Goal: Task Accomplishment & Management: Complete application form

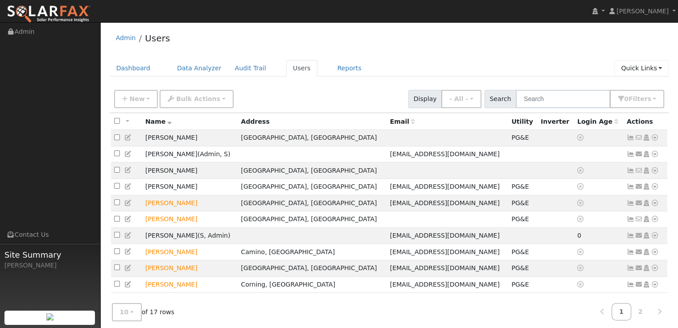
click at [654, 68] on link "Quick Links" at bounding box center [641, 68] width 54 height 16
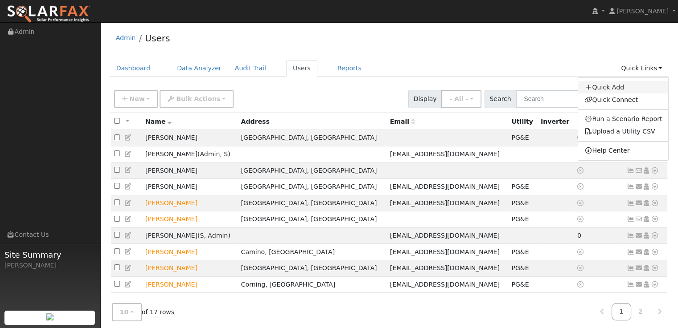
click at [627, 87] on link "Quick Add" at bounding box center [623, 87] width 90 height 12
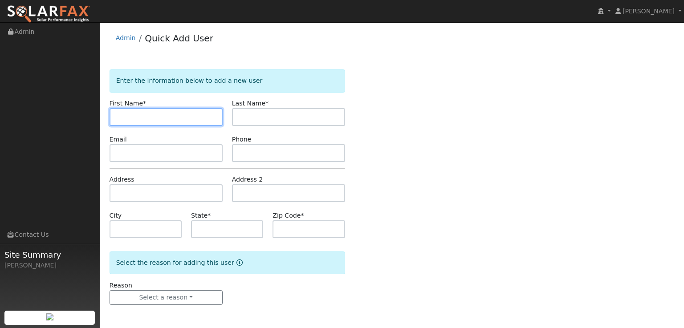
paste input "Nicholas Salerno"
drag, startPoint x: 185, startPoint y: 121, endPoint x: 143, endPoint y: 122, distance: 41.9
click at [143, 122] on input "[PERSON_NAME]" at bounding box center [166, 117] width 113 height 18
type input "Nicholas"
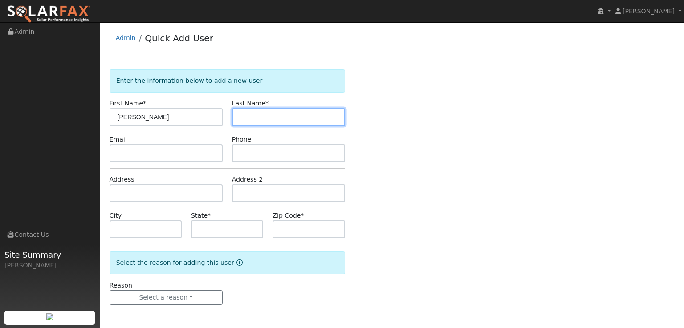
click at [314, 123] on input "text" at bounding box center [288, 117] width 113 height 18
paste input "Salerno"
type input "Salerno"
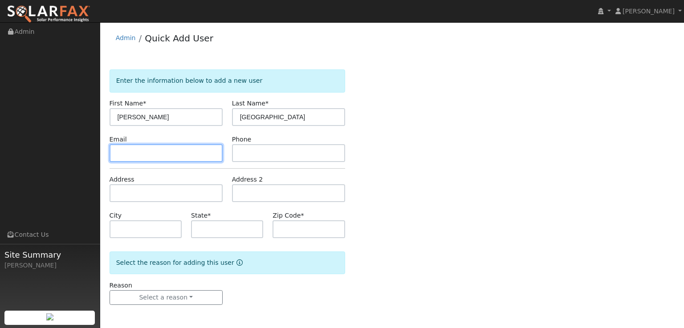
click at [181, 154] on input "text" at bounding box center [166, 153] width 113 height 18
paste input "nsalernoo@gmail.com"
type input "nsalernoo@gmail.com"
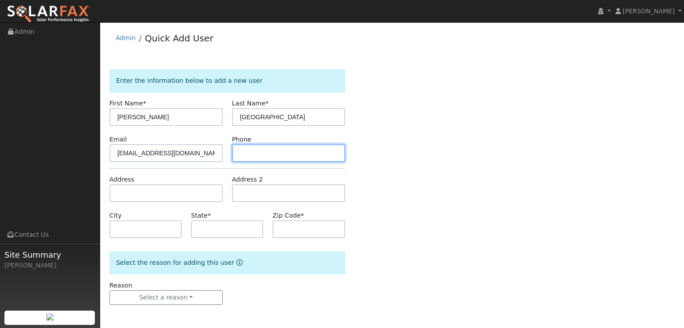
click at [306, 155] on input "text" at bounding box center [288, 153] width 113 height 18
paste input "530 919 0048"
type input "530 919 0048"
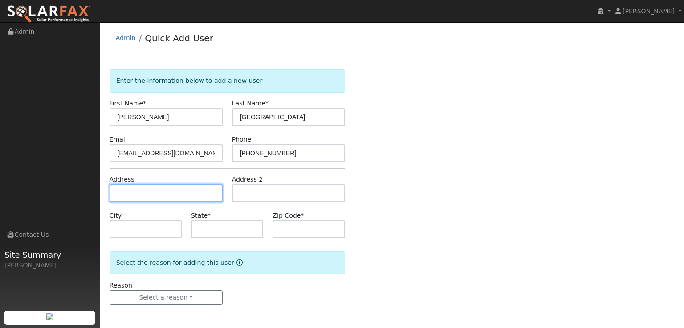
click at [184, 185] on input "text" at bounding box center [166, 193] width 113 height 18
paste input "4761 Skyridge Rd Diamond Springs, Ca"
type input "4761 Skyridge Road"
type input "Diamond Springs"
type input "CA"
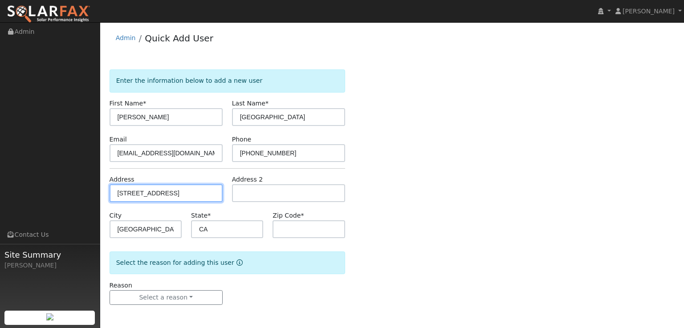
type input "95619"
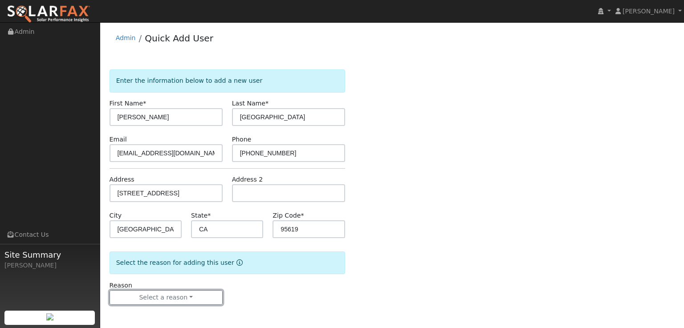
click at [204, 295] on button "Select a reason" at bounding box center [166, 297] width 113 height 15
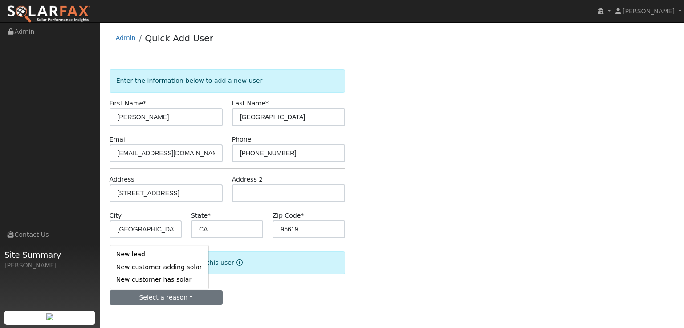
click at [159, 266] on link "New customer adding solar" at bounding box center [159, 267] width 98 height 12
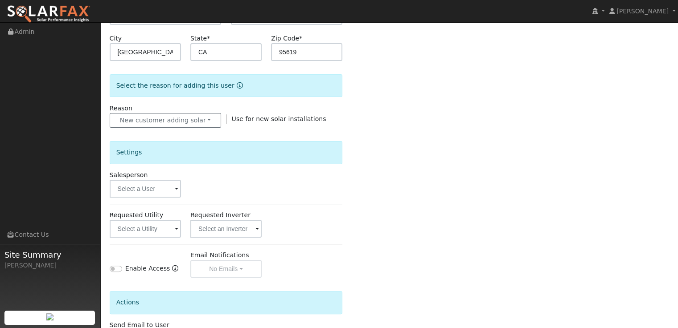
scroll to position [178, 0]
click at [169, 188] on input "text" at bounding box center [145, 188] width 71 height 18
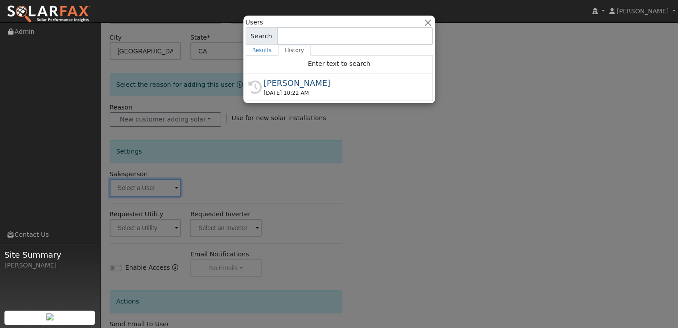
click at [300, 88] on div "[PERSON_NAME]" at bounding box center [343, 83] width 159 height 12
type input "[PERSON_NAME]"
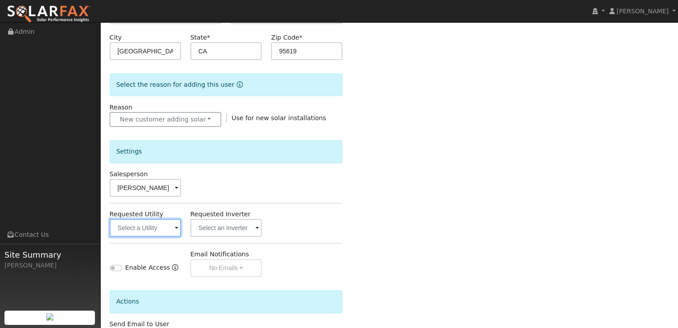
click at [156, 231] on input "text" at bounding box center [145, 228] width 71 height 18
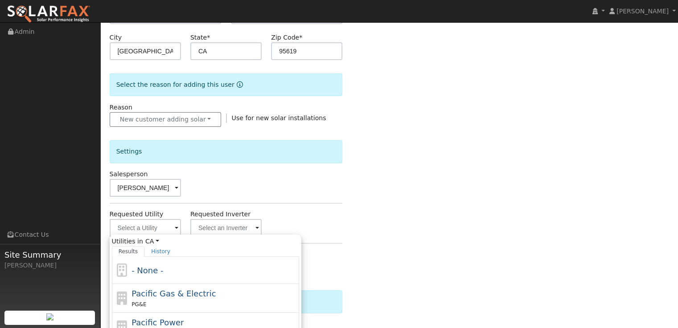
click at [179, 300] on div "PG&E" at bounding box center [213, 304] width 165 height 9
type input "Pacific Gas & Electric"
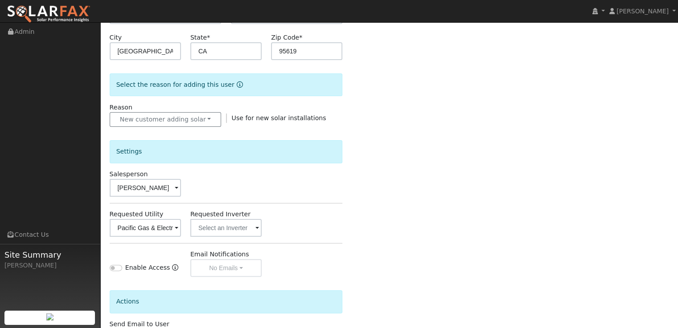
click at [343, 214] on div "Requested Utility Pacific Gas & Electric Requested Inverter" at bounding box center [226, 223] width 242 height 27
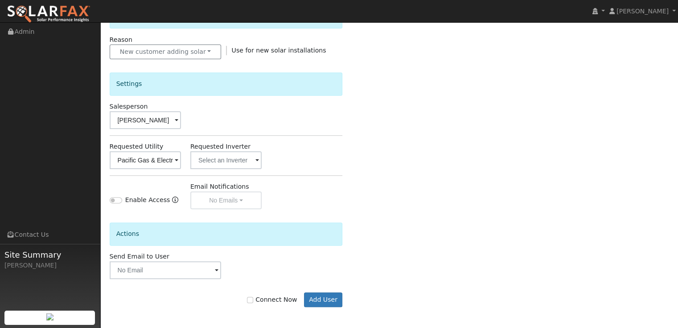
scroll to position [246, 0]
click at [253, 299] on input "Connect Now" at bounding box center [250, 300] width 6 height 6
checkbox input "true"
click at [327, 299] on button "Add User" at bounding box center [323, 300] width 39 height 15
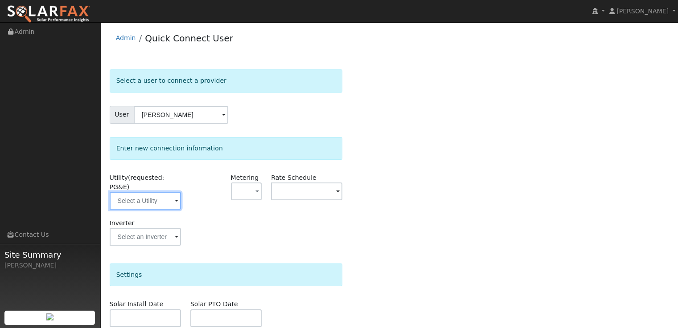
click at [163, 192] on input "text" at bounding box center [145, 201] width 71 height 18
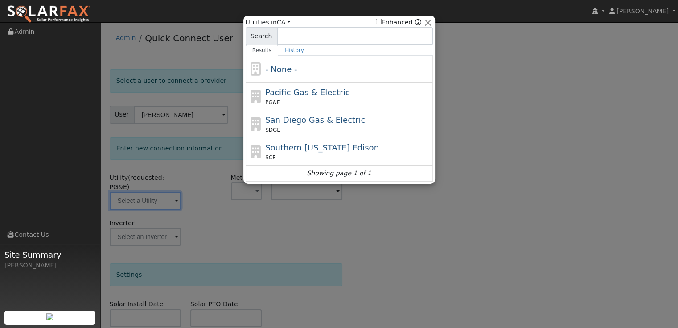
click at [293, 96] on span "Pacific Gas & Electric" at bounding box center [307, 92] width 84 height 9
type input "PG&E"
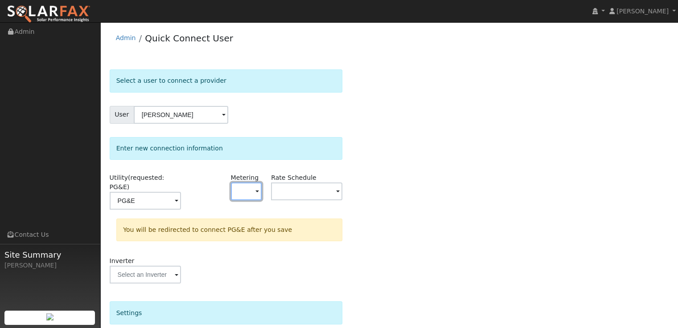
click at [252, 193] on button "button" at bounding box center [246, 192] width 31 height 18
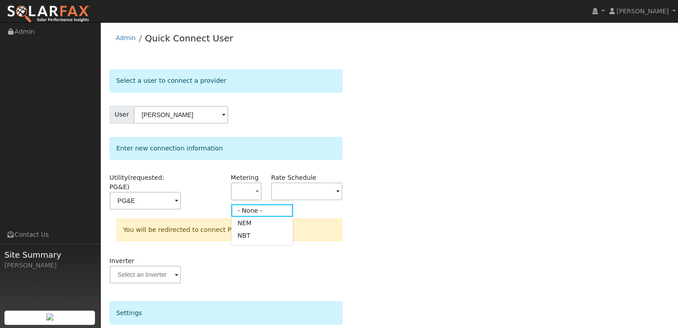
click at [254, 227] on link "NEM" at bounding box center [262, 223] width 62 height 12
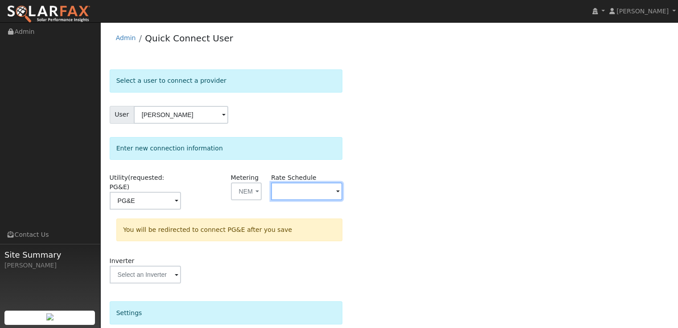
click at [300, 191] on input "text" at bounding box center [306, 192] width 71 height 18
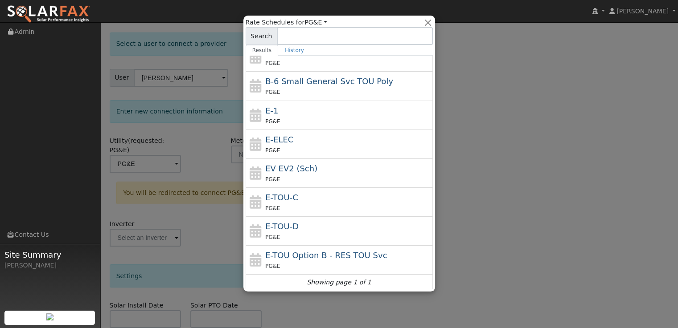
scroll to position [45, 0]
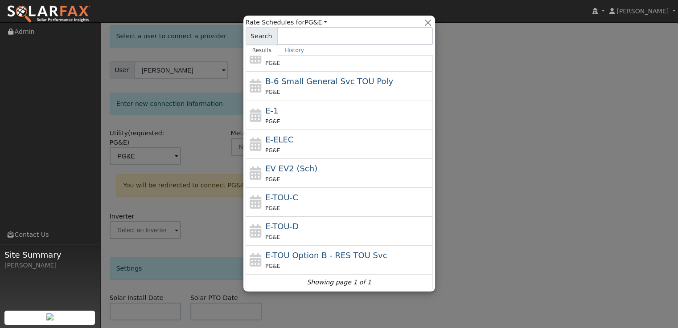
click at [311, 227] on div "E-TOU-D PG&E" at bounding box center [347, 230] width 165 height 21
type input "E-TOU-D"
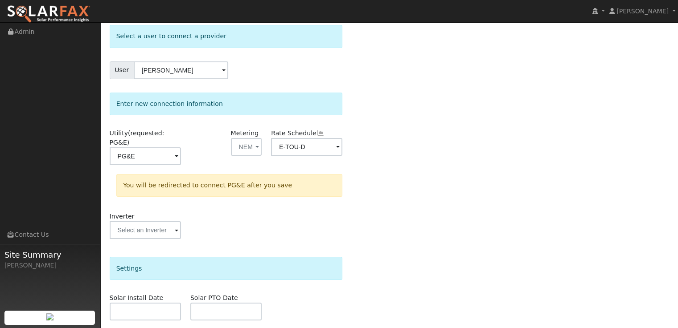
click at [362, 240] on div "Select a user to connect a provider User Nicholas Salerno Account Default Accou…" at bounding box center [389, 227] width 559 height 405
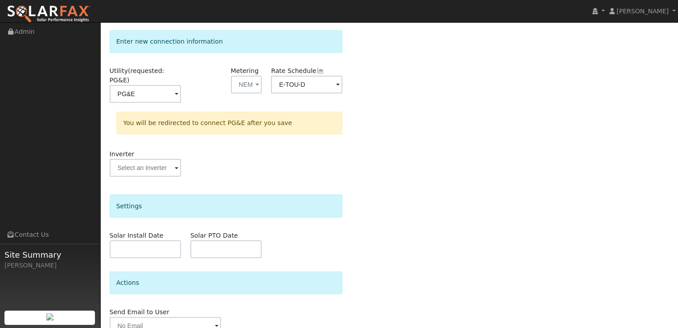
scroll to position [140, 0]
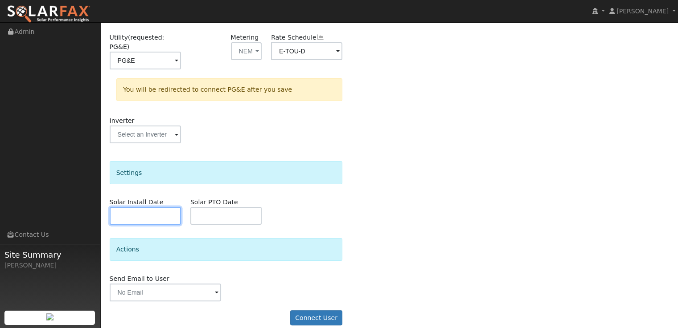
click at [155, 208] on input "text" at bounding box center [145, 216] width 71 height 18
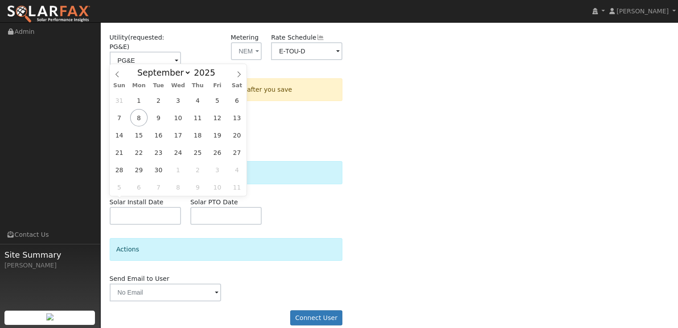
click at [239, 75] on icon at bounding box center [239, 74] width 6 height 6
select select "11"
click at [239, 75] on icon at bounding box center [239, 74] width 6 height 6
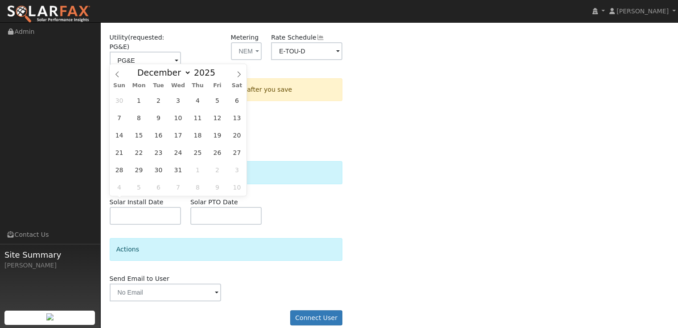
type input "2026"
select select "0"
click at [198, 134] on span "15" at bounding box center [197, 135] width 17 height 17
type input "01/15/2026"
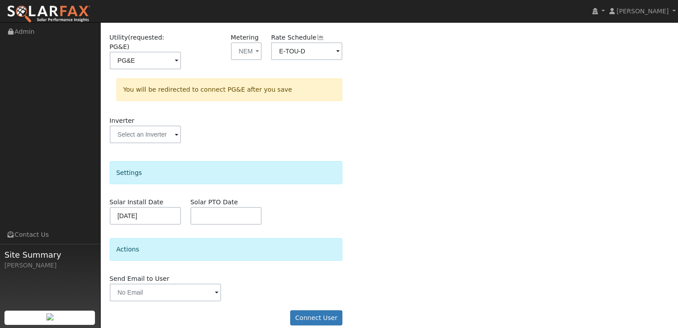
drag, startPoint x: 291, startPoint y: 204, endPoint x: 303, endPoint y: 197, distance: 13.4
click at [291, 204] on div "Solar Install Date 01/15/2026 Solar PTO Date" at bounding box center [226, 211] width 242 height 27
click at [310, 310] on button "Connect User" at bounding box center [316, 317] width 53 height 15
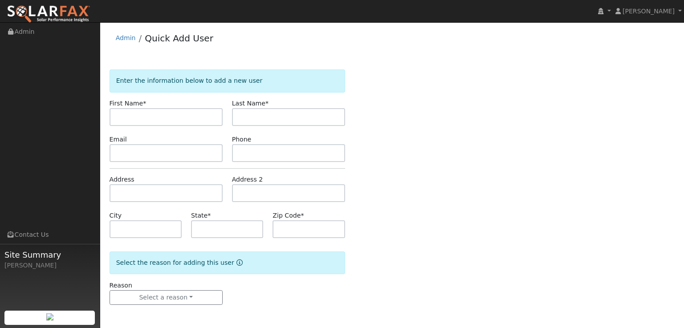
click at [125, 39] on link "Admin" at bounding box center [126, 37] width 20 height 7
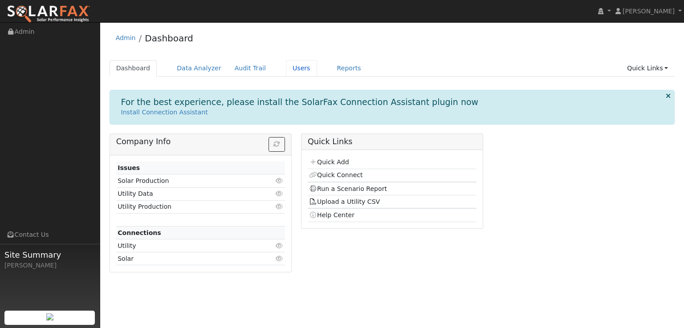
click at [289, 66] on link "Users" at bounding box center [301, 68] width 31 height 16
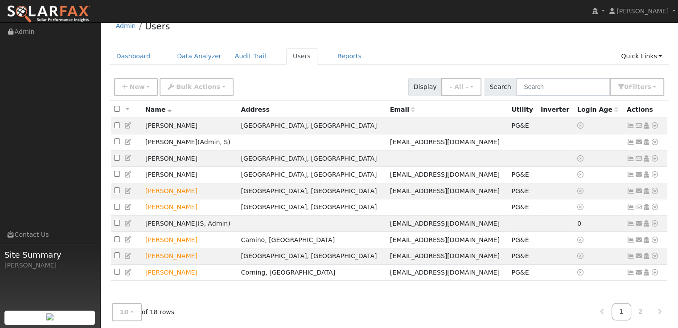
scroll to position [18, 0]
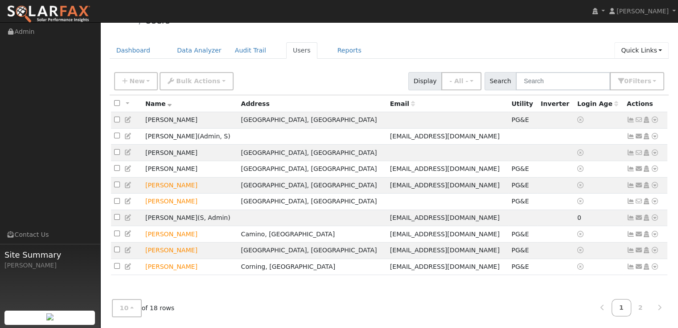
click at [648, 52] on link "Quick Links" at bounding box center [641, 50] width 54 height 16
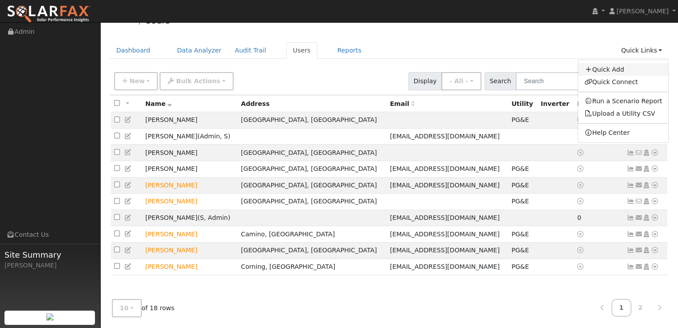
click at [614, 67] on link "Quick Add" at bounding box center [623, 69] width 90 height 12
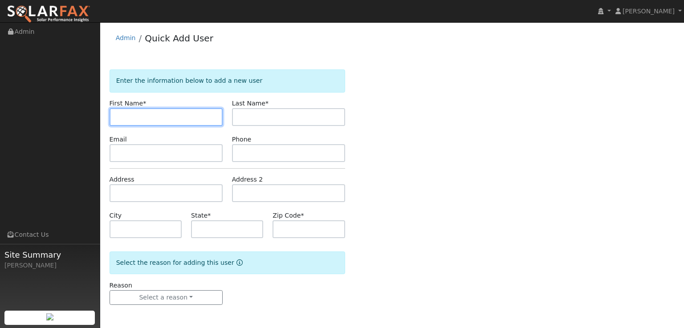
paste input "Nicholas Salerno"
drag, startPoint x: 163, startPoint y: 117, endPoint x: 143, endPoint y: 121, distance: 20.4
click at [143, 121] on input "Nicholas Salerno" at bounding box center [166, 117] width 113 height 18
type input "Nicholas"
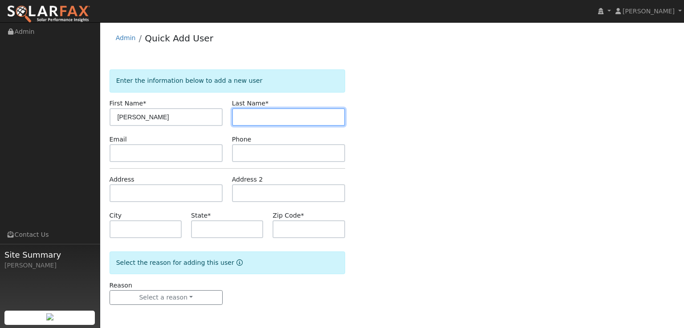
click at [281, 115] on input "text" at bounding box center [288, 117] width 113 height 18
paste input "Salerno"
type input "Salerno"
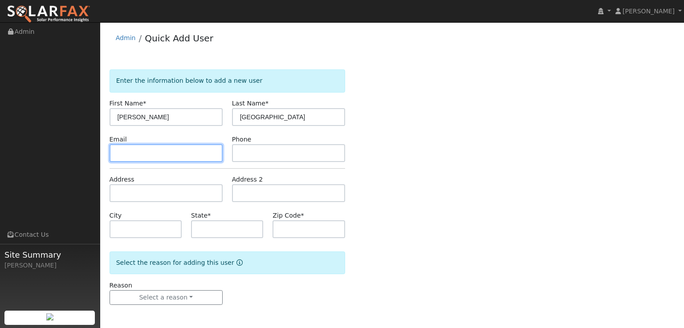
click at [188, 151] on input "text" at bounding box center [166, 153] width 113 height 18
paste input "[EMAIL_ADDRESS][DOMAIN_NAME]"
type input "[EMAIL_ADDRESS][DOMAIN_NAME]"
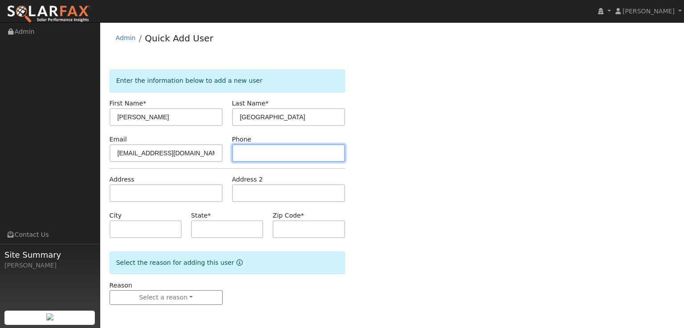
click at [266, 159] on input "text" at bounding box center [288, 153] width 113 height 18
paste input "530 919 0048"
type input "530 919 0048"
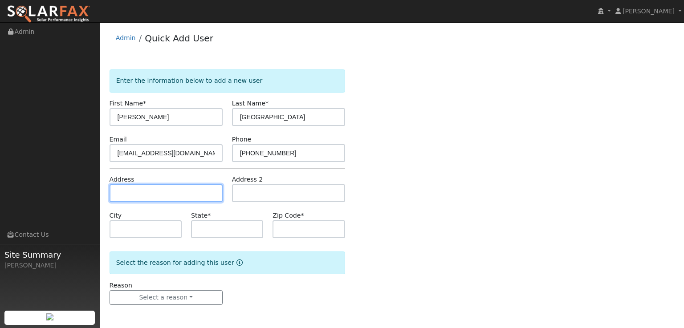
click at [149, 199] on input "text" at bounding box center [166, 193] width 113 height 18
paste input "4761 Skyridge Rd Diamond Springs, Ca"
type input "[STREET_ADDRESS]"
type input "Diamond Springs"
type input "CA"
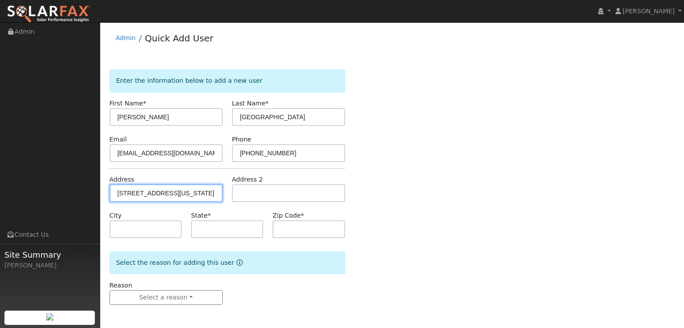
type input "95619"
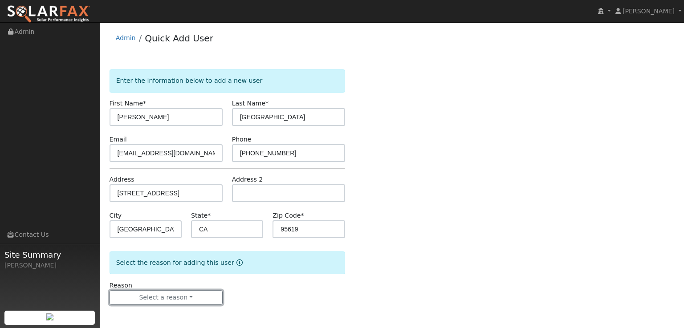
click at [162, 298] on button "Select a reason" at bounding box center [166, 297] width 113 height 15
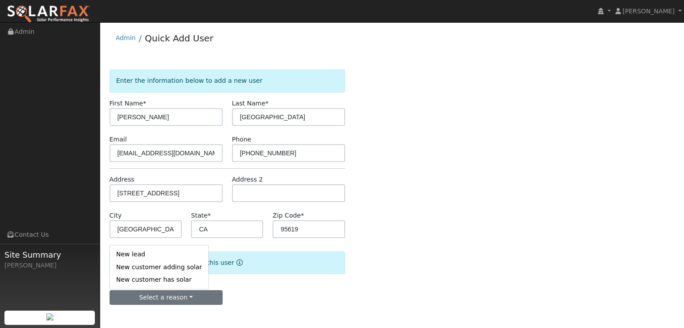
click at [165, 266] on link "New customer adding solar" at bounding box center [159, 267] width 98 height 12
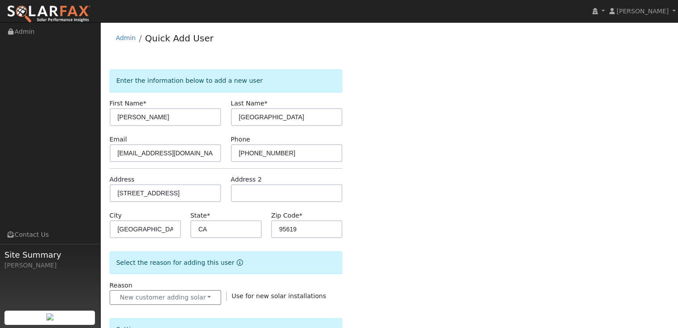
click at [460, 262] on div "Enter the information below to add a new user First Name * Nicholas Last Name *…" at bounding box center [389, 311] width 559 height 484
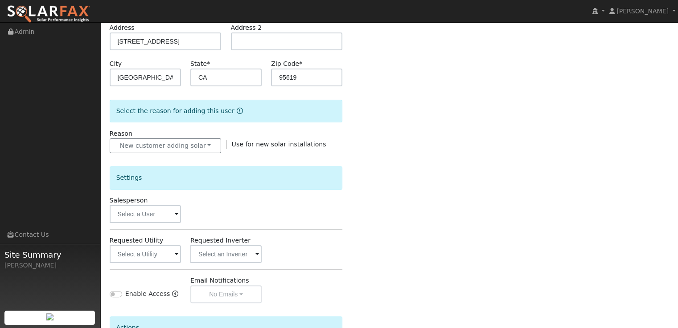
scroll to position [178, 0]
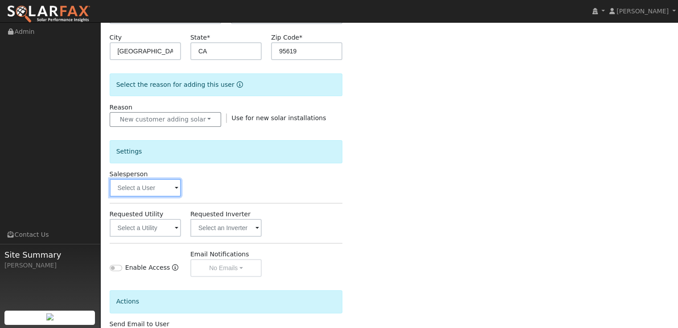
click at [157, 191] on input "text" at bounding box center [145, 188] width 71 height 18
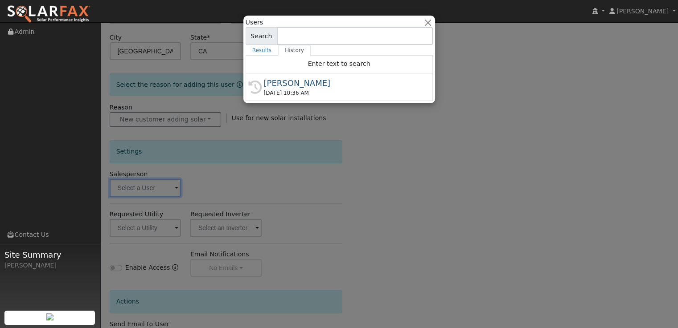
click at [314, 86] on div "[PERSON_NAME]" at bounding box center [343, 83] width 159 height 12
type input "[PERSON_NAME]"
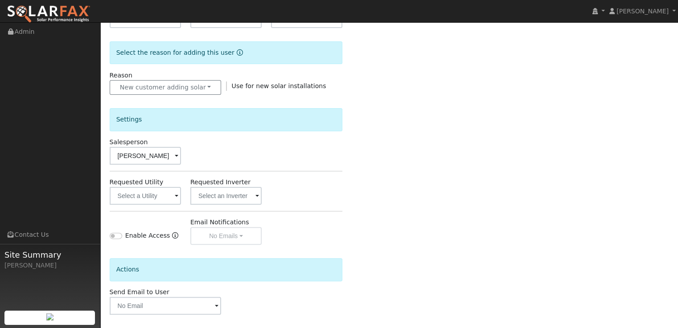
scroll to position [246, 0]
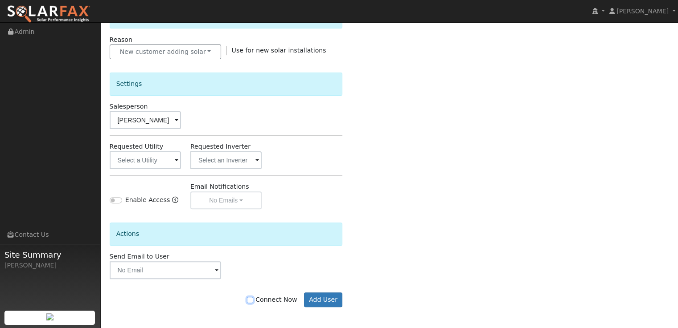
click at [253, 300] on input "Connect Now" at bounding box center [250, 300] width 6 height 6
checkbox input "true"
click at [327, 299] on button "Add User" at bounding box center [323, 300] width 39 height 15
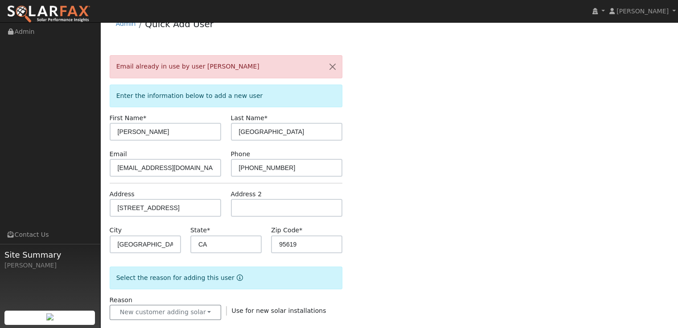
scroll to position [0, 0]
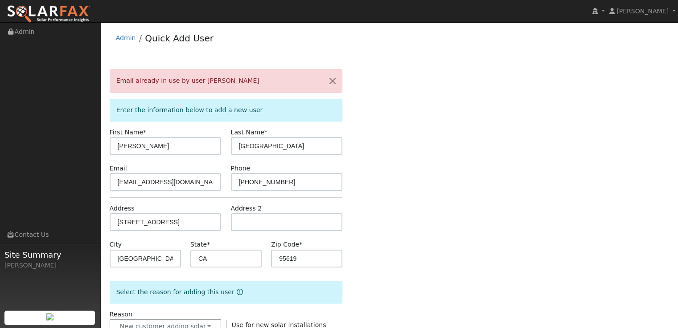
click at [127, 39] on link "Admin" at bounding box center [126, 37] width 20 height 7
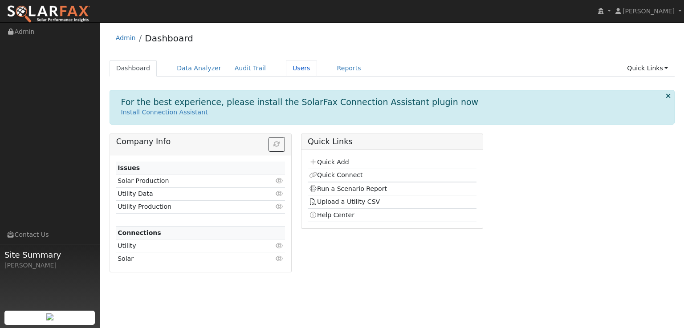
click at [294, 68] on link "Users" at bounding box center [301, 68] width 31 height 16
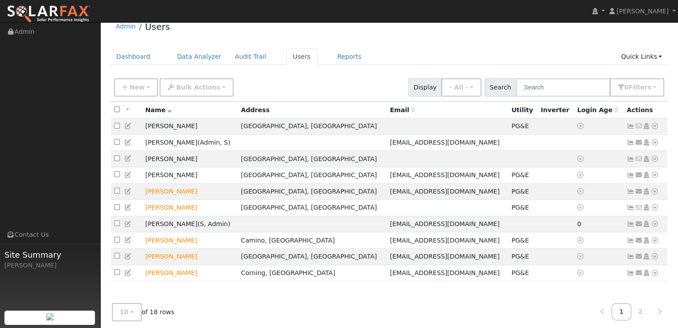
scroll to position [18, 0]
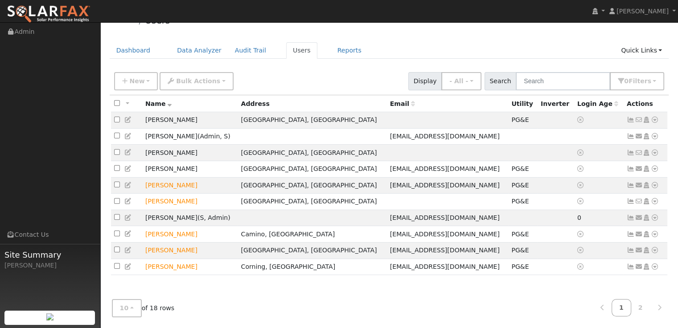
click at [646, 306] on link "2" at bounding box center [640, 307] width 20 height 17
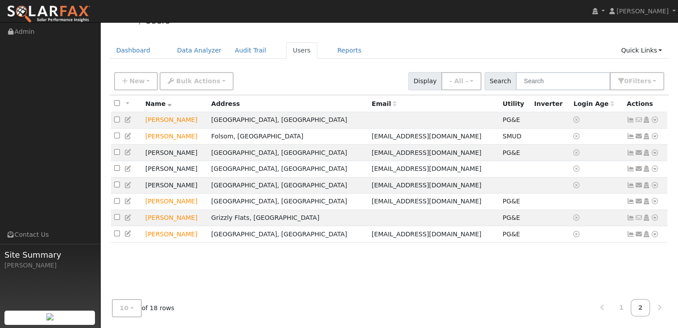
click at [655, 188] on icon at bounding box center [654, 185] width 8 height 6
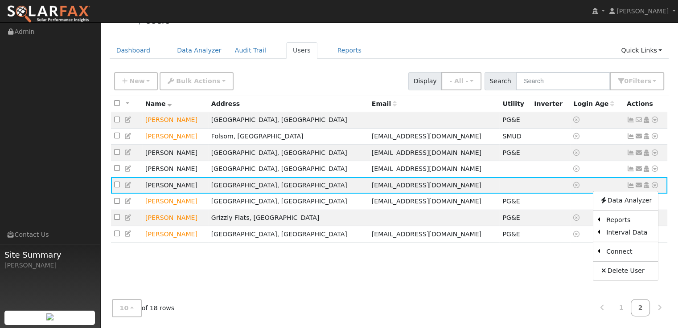
click at [0, 0] on link "Utility" at bounding box center [0, 0] width 0 height 0
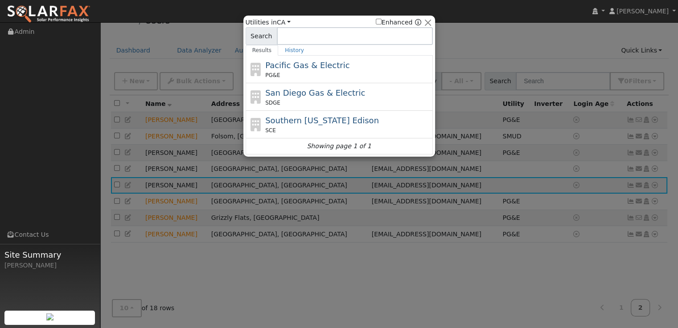
click at [306, 68] on span "Pacific Gas & Electric" at bounding box center [307, 65] width 84 height 9
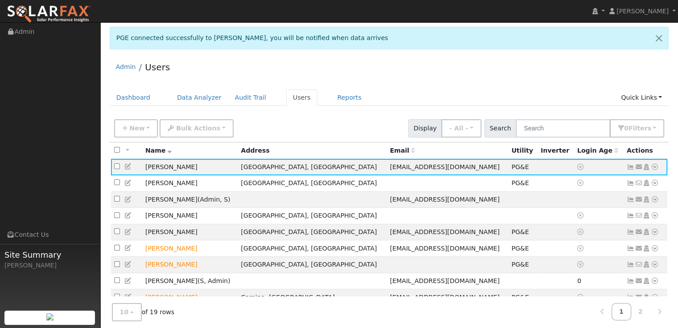
click at [633, 165] on icon at bounding box center [630, 167] width 8 height 6
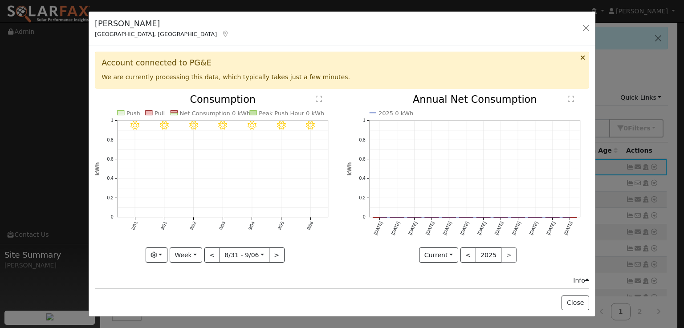
click at [592, 22] on div "[PERSON_NAME][GEOGRAPHIC_DATA], [GEOGRAPHIC_DATA] Default Account Default Accou…" at bounding box center [342, 29] width 507 height 34
click at [590, 26] on button "button" at bounding box center [586, 28] width 12 height 12
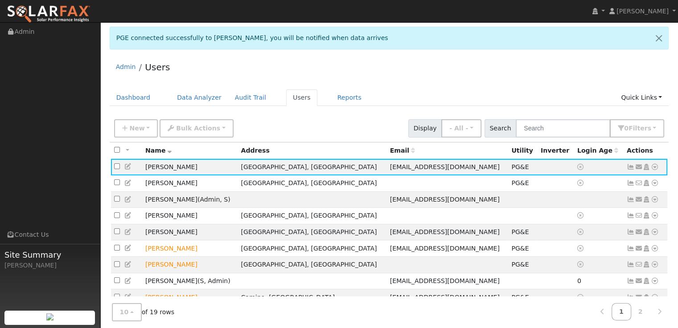
click at [654, 313] on link at bounding box center [658, 311] width 19 height 17
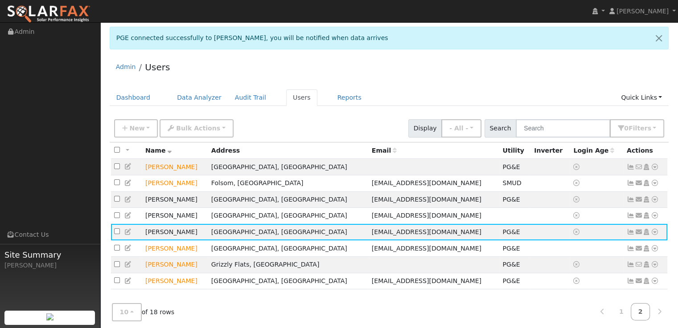
click at [656, 235] on icon at bounding box center [654, 232] width 8 height 6
click at [0, 0] on link "Export to CSV" at bounding box center [0, 0] width 0 height 0
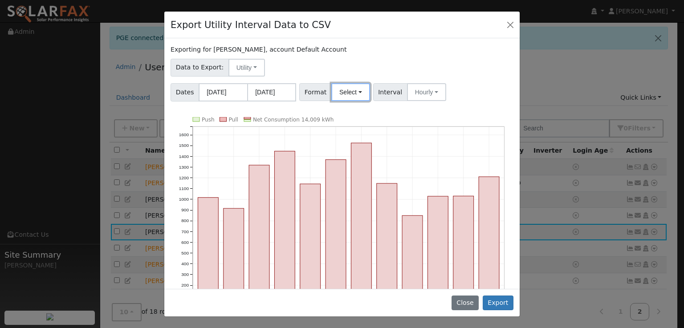
click at [353, 91] on button "Select" at bounding box center [350, 92] width 39 height 18
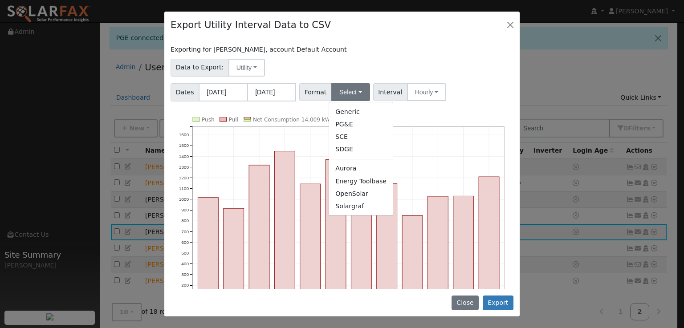
click at [354, 194] on link "OpenSolar" at bounding box center [361, 194] width 64 height 12
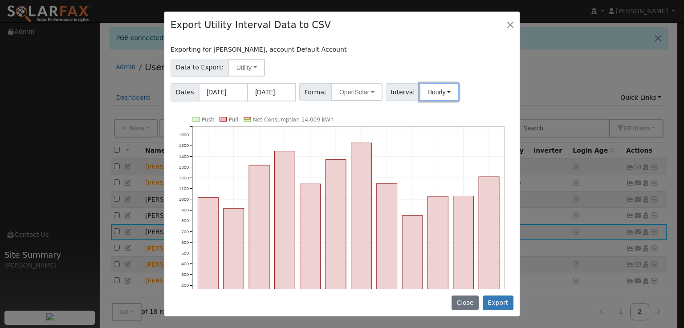
click at [440, 92] on button "Hourly" at bounding box center [439, 92] width 39 height 18
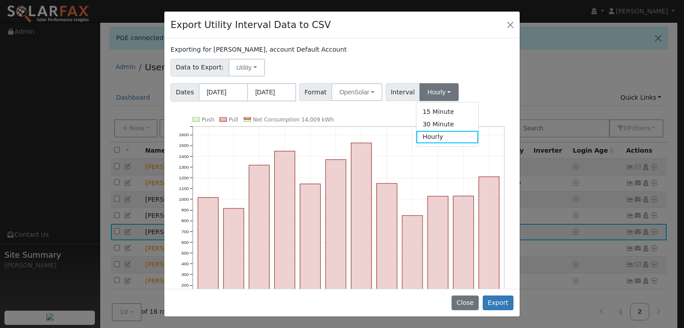
click at [487, 96] on div "Dates [DATE] [DATE] Format OpenSolar Generic PG&E SCE SDGE Aurora Energy Toolba…" at bounding box center [342, 90] width 346 height 21
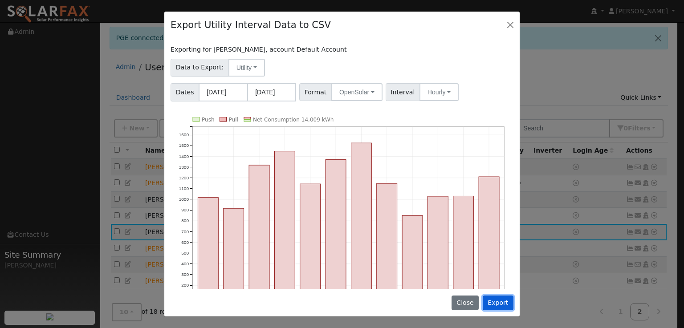
click at [500, 306] on button "Export" at bounding box center [498, 303] width 31 height 15
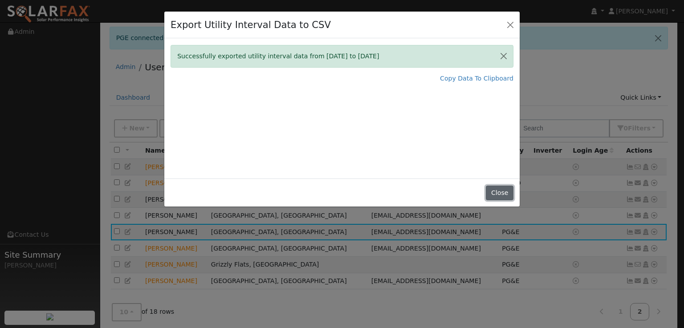
click at [502, 190] on button "Close" at bounding box center [499, 193] width 27 height 15
